Goal: Ask a question: Seek information or help from site administrators or community

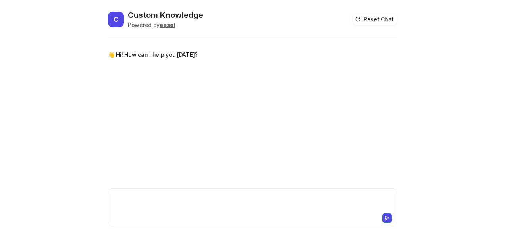
click at [222, 194] on div at bounding box center [253, 202] width 286 height 18
paste div
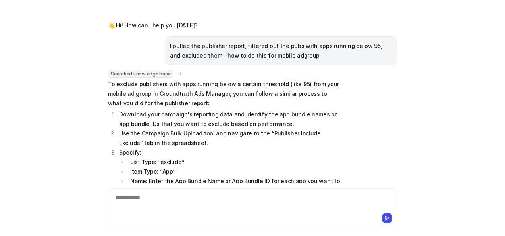
click at [185, 209] on div "**********" at bounding box center [253, 202] width 286 height 18
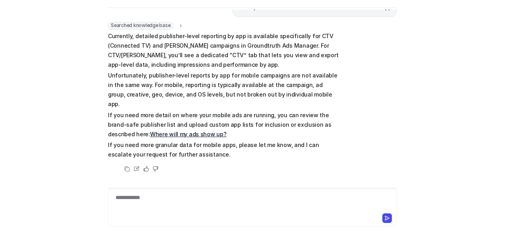
scroll to position [296, 0]
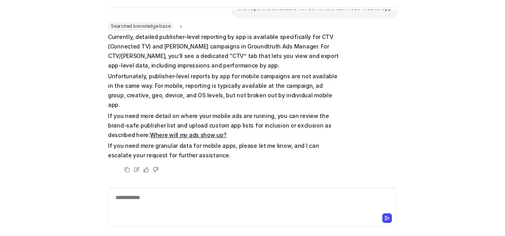
click at [156, 210] on div "**********" at bounding box center [253, 202] width 286 height 18
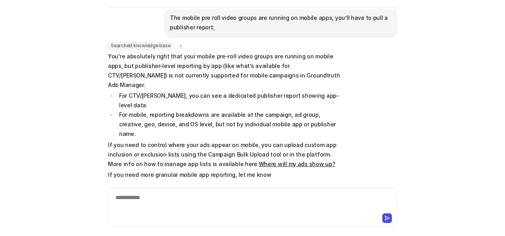
scroll to position [477, 0]
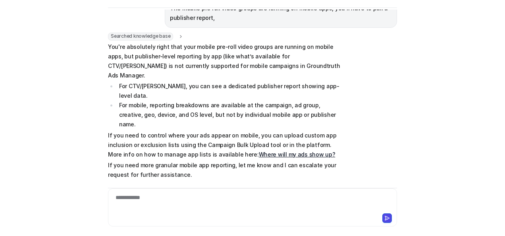
click at [181, 199] on div "**********" at bounding box center [253, 202] width 286 height 18
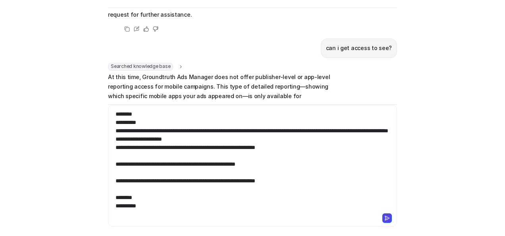
scroll to position [373, 0]
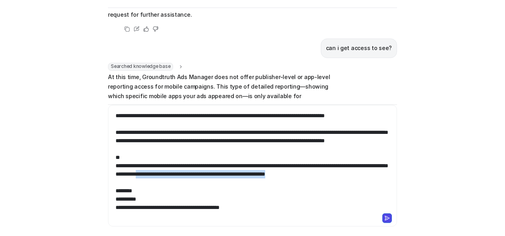
drag, startPoint x: 198, startPoint y: 176, endPoint x: 388, endPoint y: 172, distance: 189.8
click at [388, 172] on div at bounding box center [253, 161] width 286 height 102
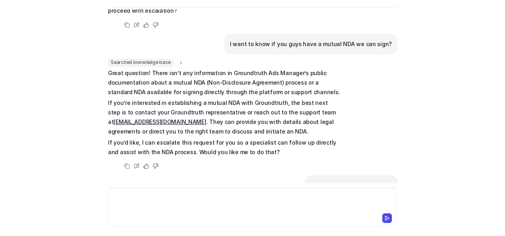
scroll to position [1419, 0]
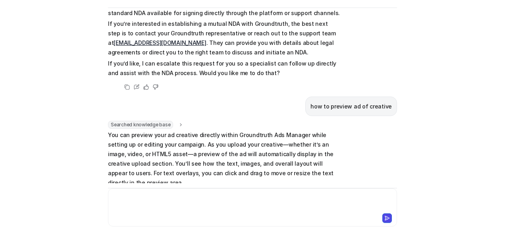
click at [230, 200] on link "Setting up Ad Group creative(s)" at bounding box center [272, 203] width 85 height 7
click at [236, 197] on div "**********" at bounding box center [253, 202] width 286 height 18
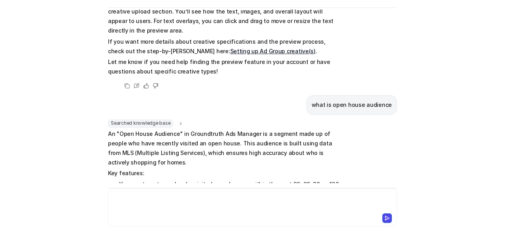
scroll to position [1581, 0]
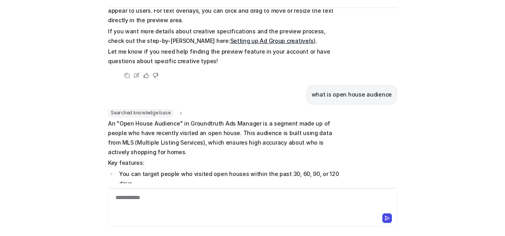
click at [108, 119] on p "An "Open House Audience" in Groundtruth Ads Manager is a segment made up of peo…" at bounding box center [224, 138] width 232 height 38
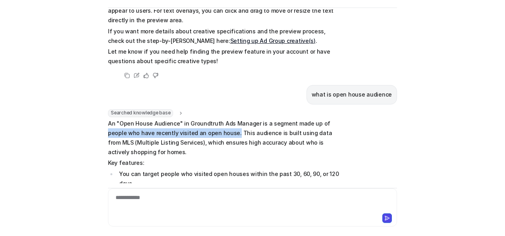
drag, startPoint x: 314, startPoint y: 52, endPoint x: 210, endPoint y: 63, distance: 104.2
click at [210, 119] on p "An "Open House Audience" in Groundtruth Ads Manager is a segment made up of peo…" at bounding box center [224, 138] width 232 height 38
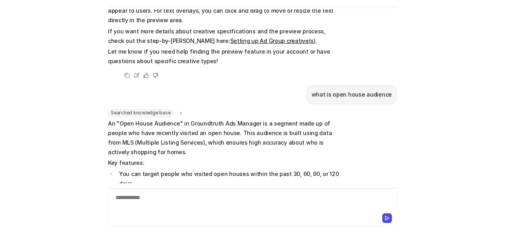
click at [197, 158] on p "Key features:" at bounding box center [224, 163] width 232 height 10
click at [203, 204] on div at bounding box center [253, 202] width 286 height 18
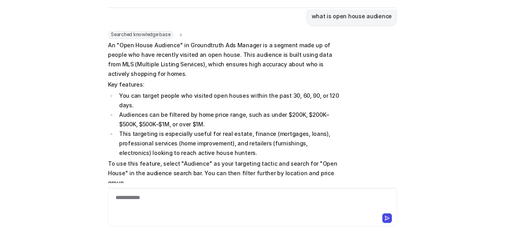
scroll to position [1663, 0]
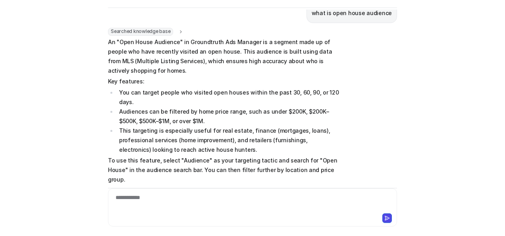
drag, startPoint x: 338, startPoint y: 146, endPoint x: 407, endPoint y: 151, distance: 69.7
click at [407, 151] on div "C Custom Knowledge Powered by eesel Reset Chat 👋 Hi! How can I help you today? …" at bounding box center [252, 118] width 505 height 236
copy p "what is daily budget"
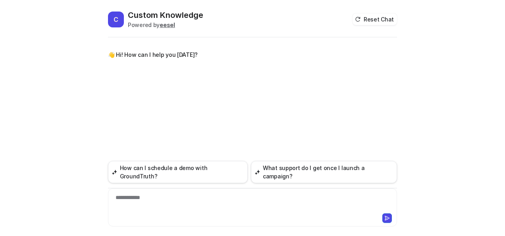
click at [12, 120] on div "**********" at bounding box center [252, 118] width 505 height 236
click at [137, 203] on div at bounding box center [253, 202] width 286 height 18
paste div
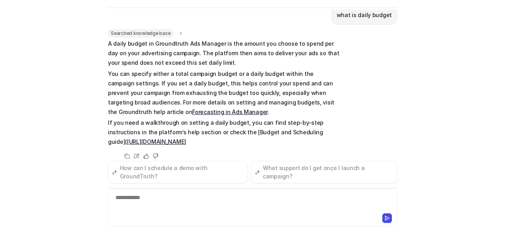
scroll to position [21, 0]
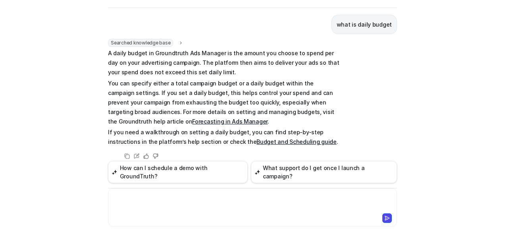
click at [201, 199] on div at bounding box center [253, 202] width 286 height 18
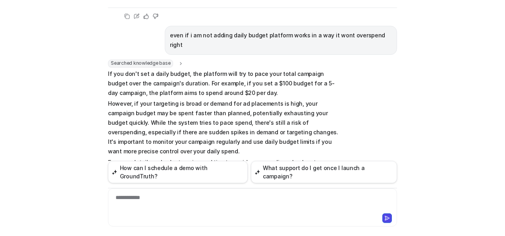
scroll to position [172, 0]
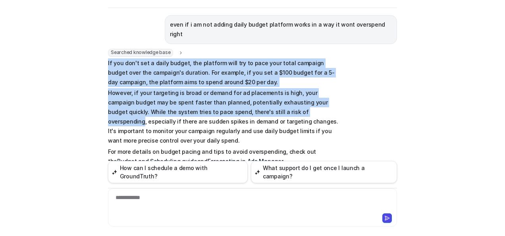
drag, startPoint x: 105, startPoint y: 52, endPoint x: 271, endPoint y: 102, distance: 173.5
click at [271, 102] on span "If you don't set a daily budget, the platform will try to pace your total campa…" at bounding box center [224, 112] width 232 height 108
copy span "If you don't set a daily budget, the platform will try to pace your total campa…"
